Goal: Task Accomplishment & Management: Manage account settings

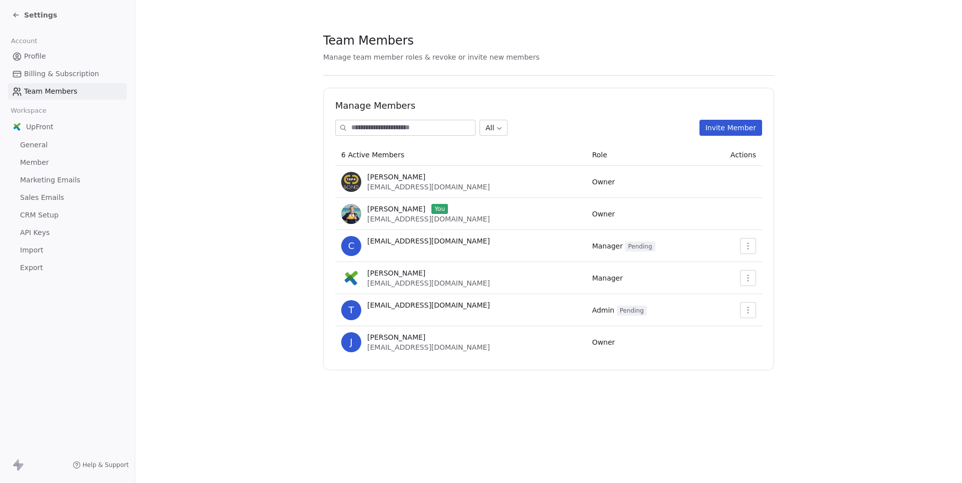
click at [45, 178] on span "Marketing Emails" at bounding box center [50, 180] width 60 height 11
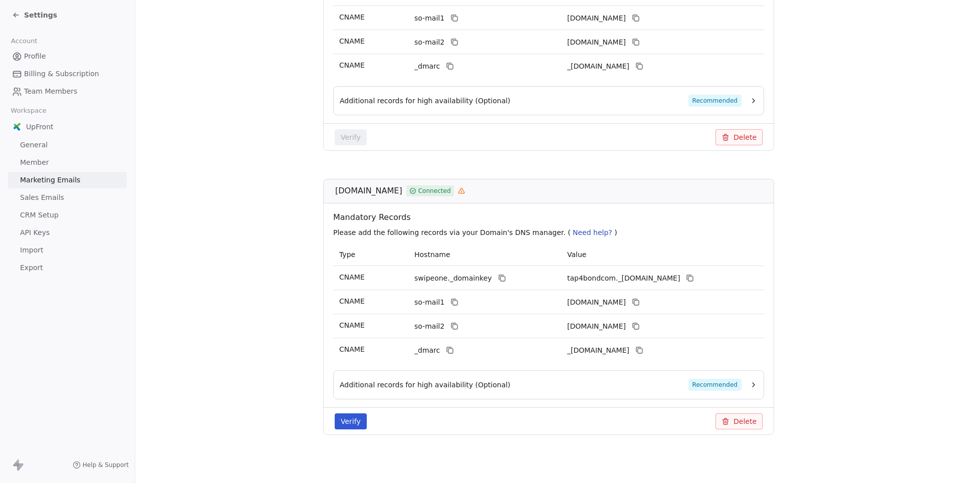
scroll to position [293, 0]
click at [738, 422] on button "Delete" at bounding box center [738, 421] width 47 height 16
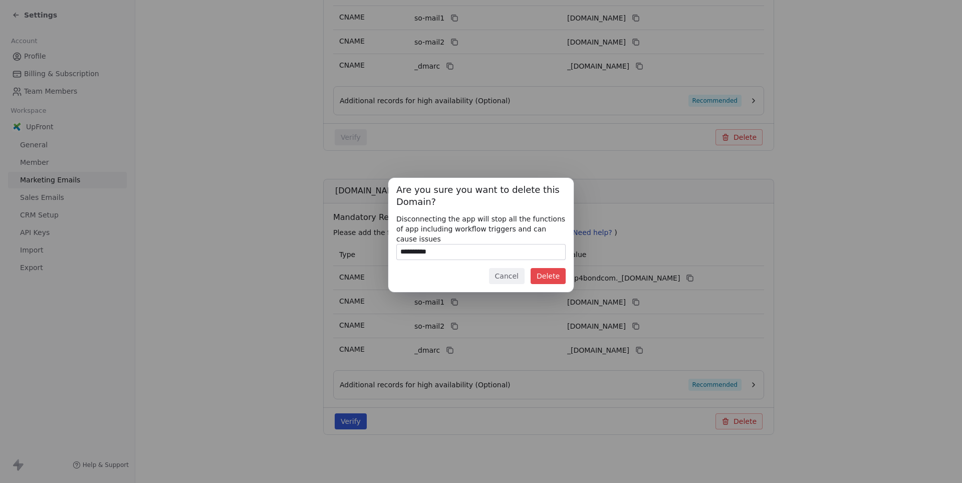
type input "**********"
click at [548, 275] on button "Delete" at bounding box center [547, 276] width 35 height 16
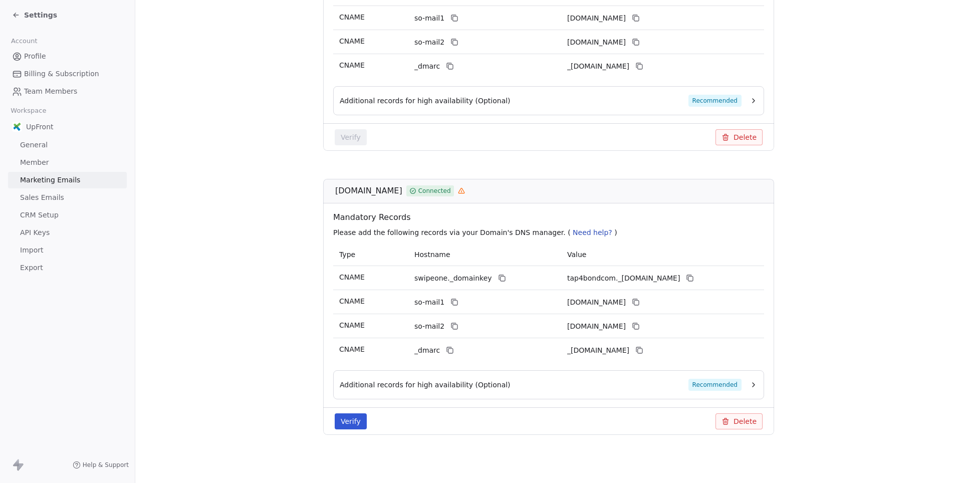
scroll to position [293, 0]
click at [35, 172] on link "Marketing Emails" at bounding box center [67, 180] width 119 height 17
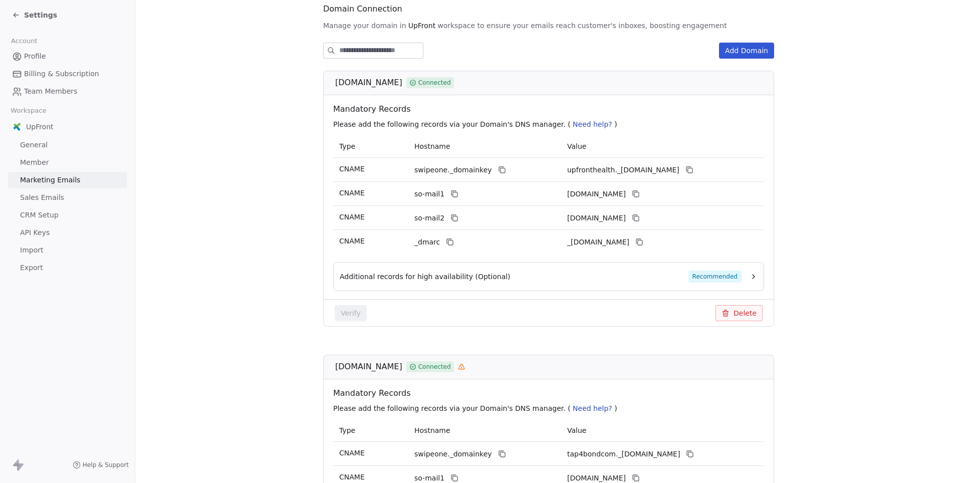
click at [34, 161] on span "Member" at bounding box center [34, 162] width 29 height 11
